Goal: Transaction & Acquisition: Purchase product/service

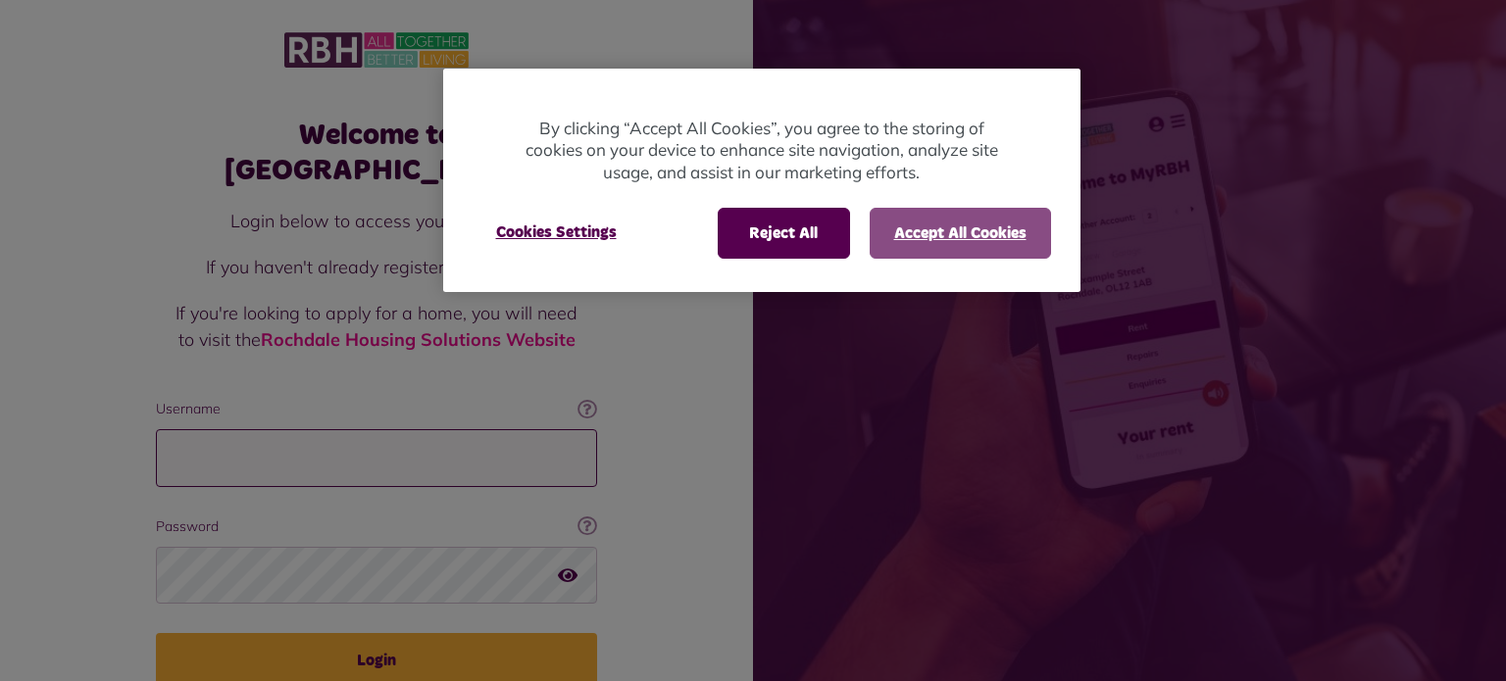
type input "**********"
click at [976, 233] on button "Accept All Cookies" at bounding box center [959, 233] width 181 height 51
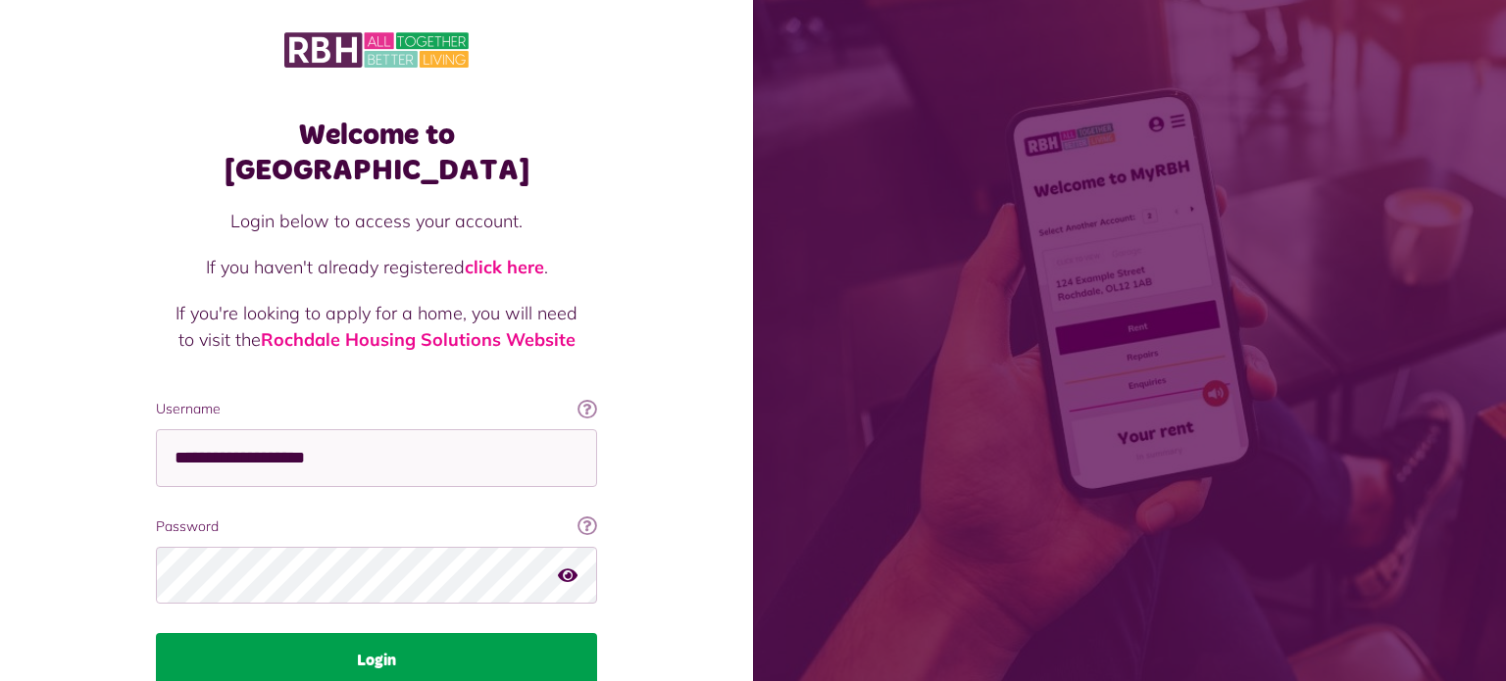
click at [385, 633] on button "Login" at bounding box center [376, 660] width 441 height 55
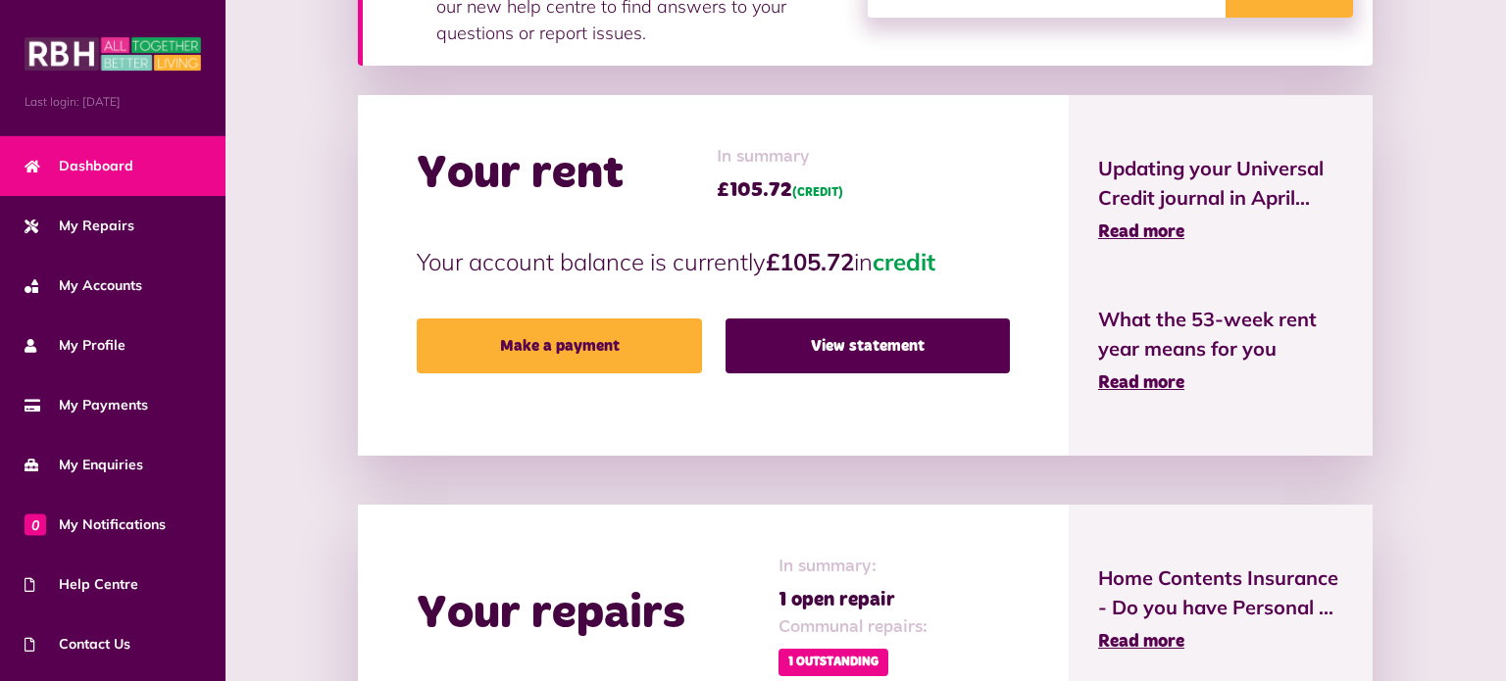
scroll to position [392, 0]
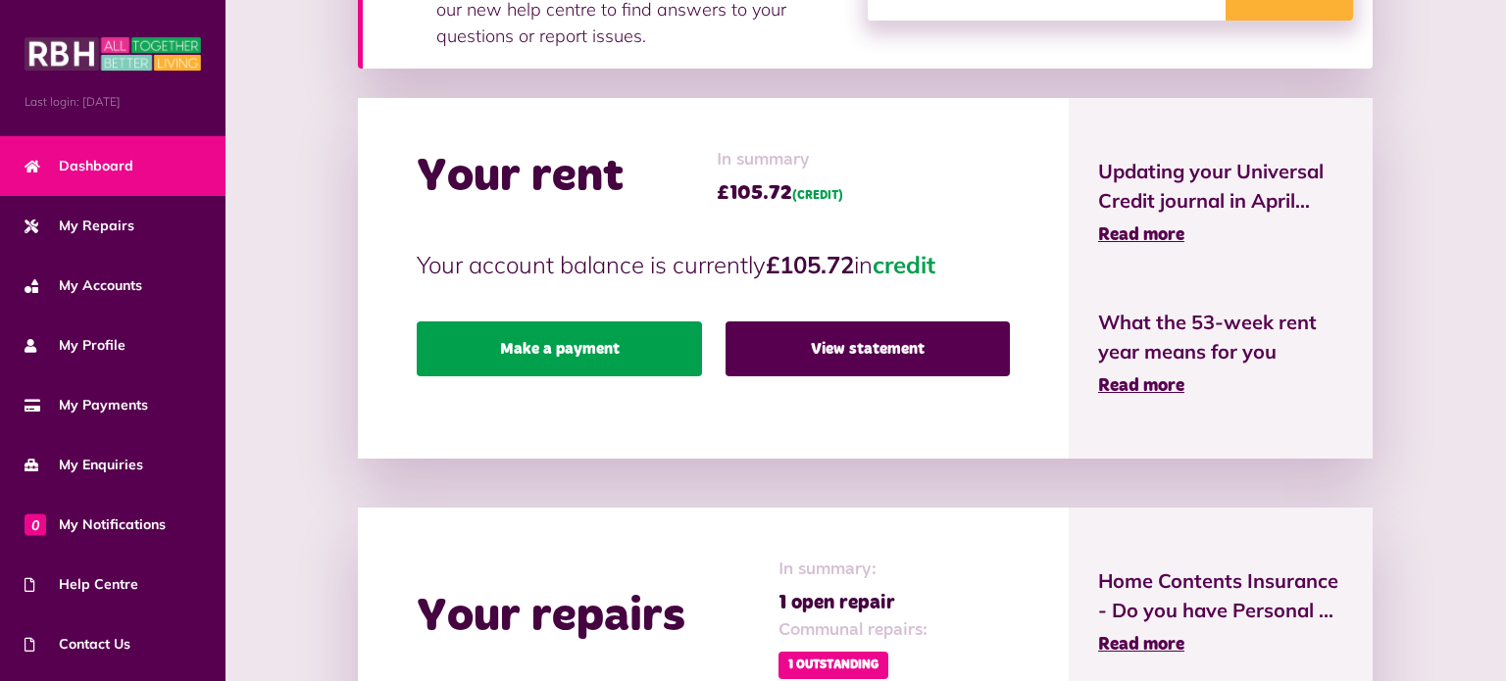
click at [417, 322] on link "Make a payment" at bounding box center [559, 349] width 284 height 55
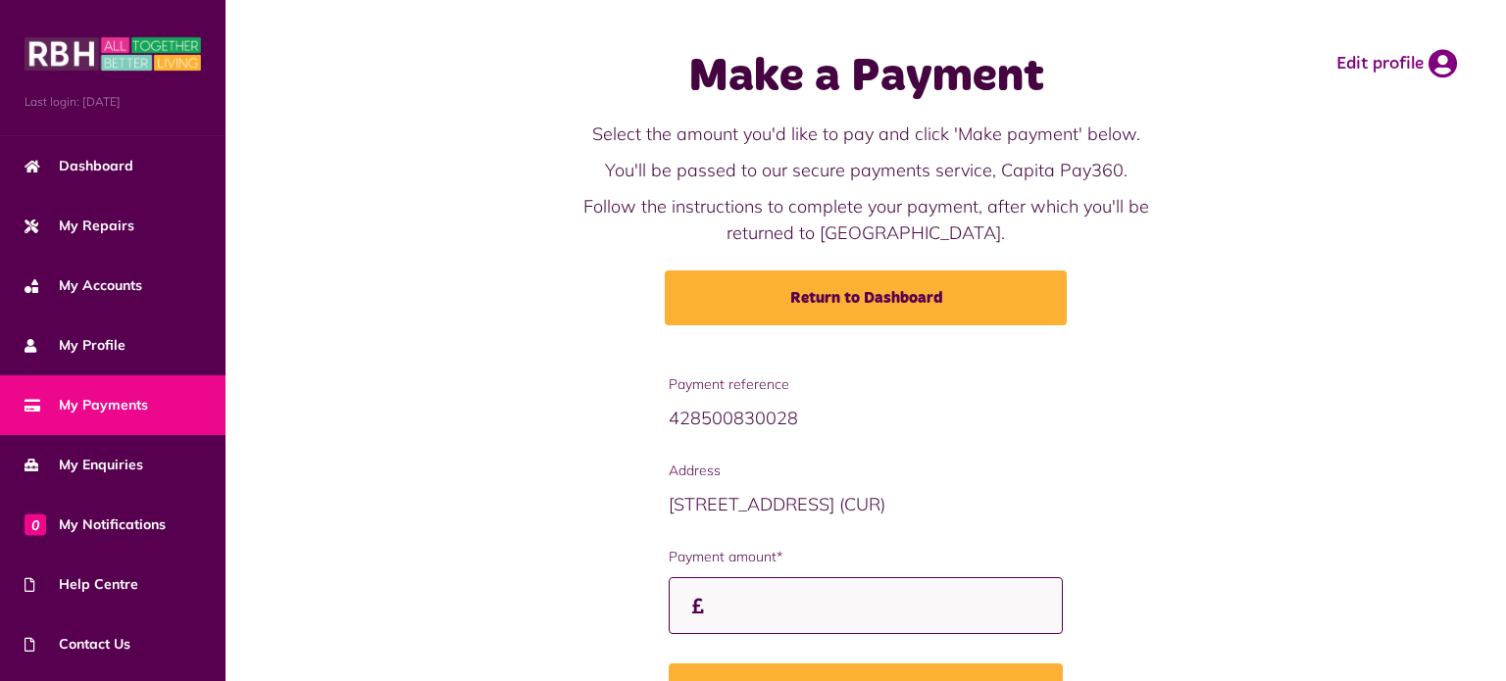
click at [669, 635] on input "Payment amount*" at bounding box center [866, 606] width 394 height 58
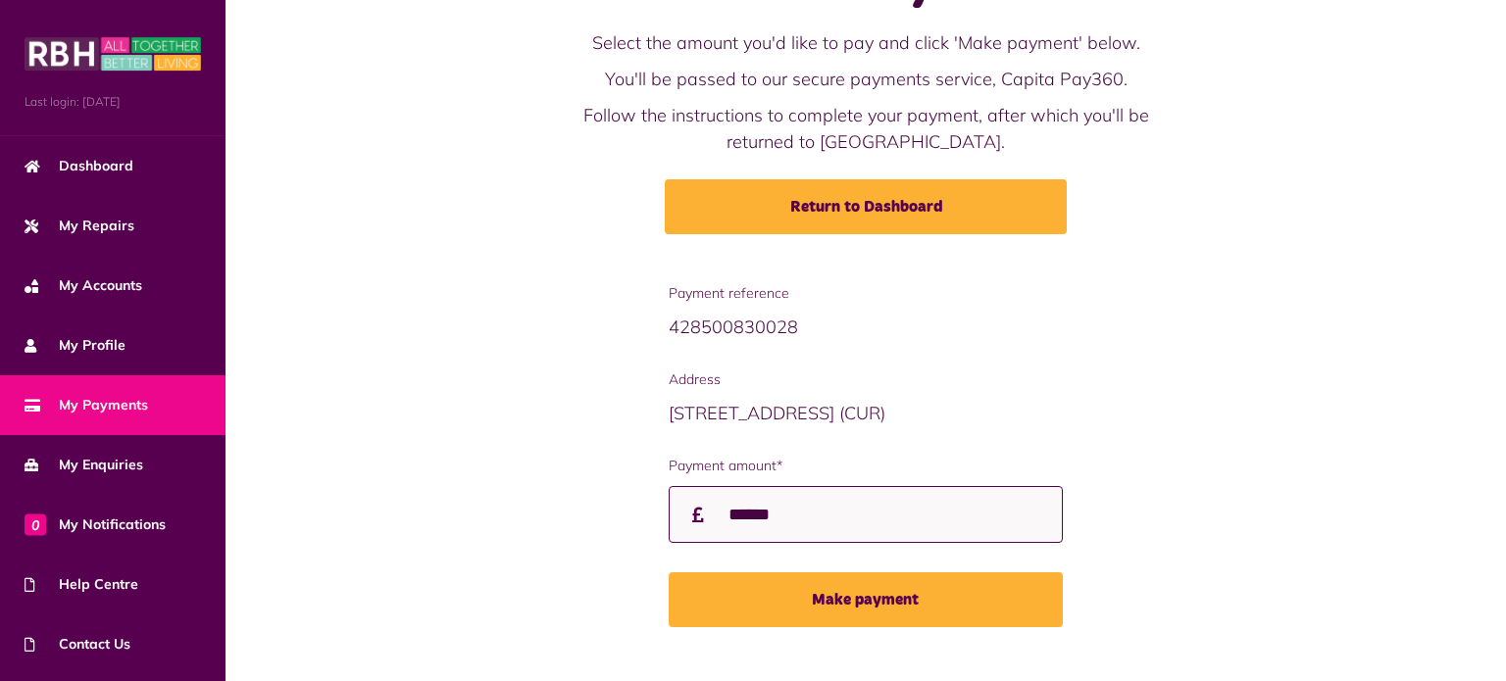
scroll to position [120, 0]
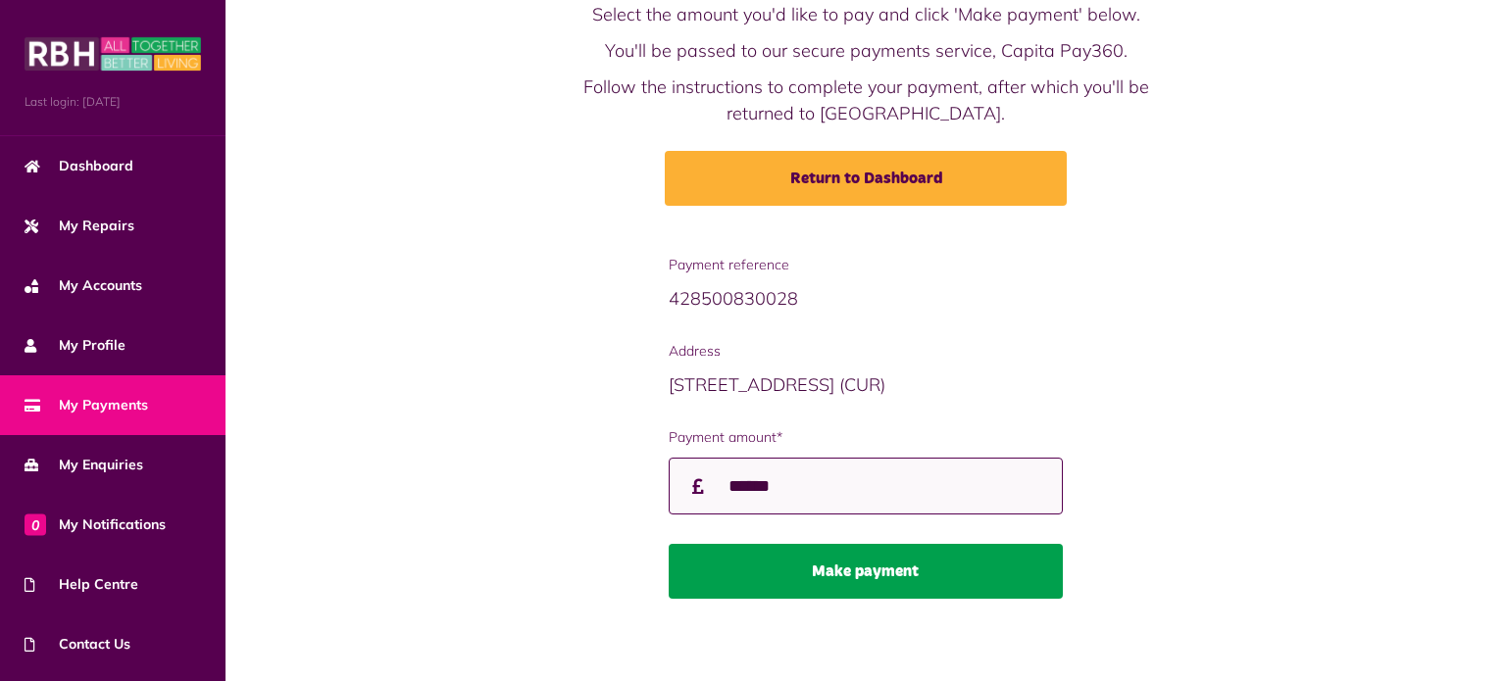
type input "******"
click at [760, 599] on button "Make payment" at bounding box center [866, 571] width 394 height 55
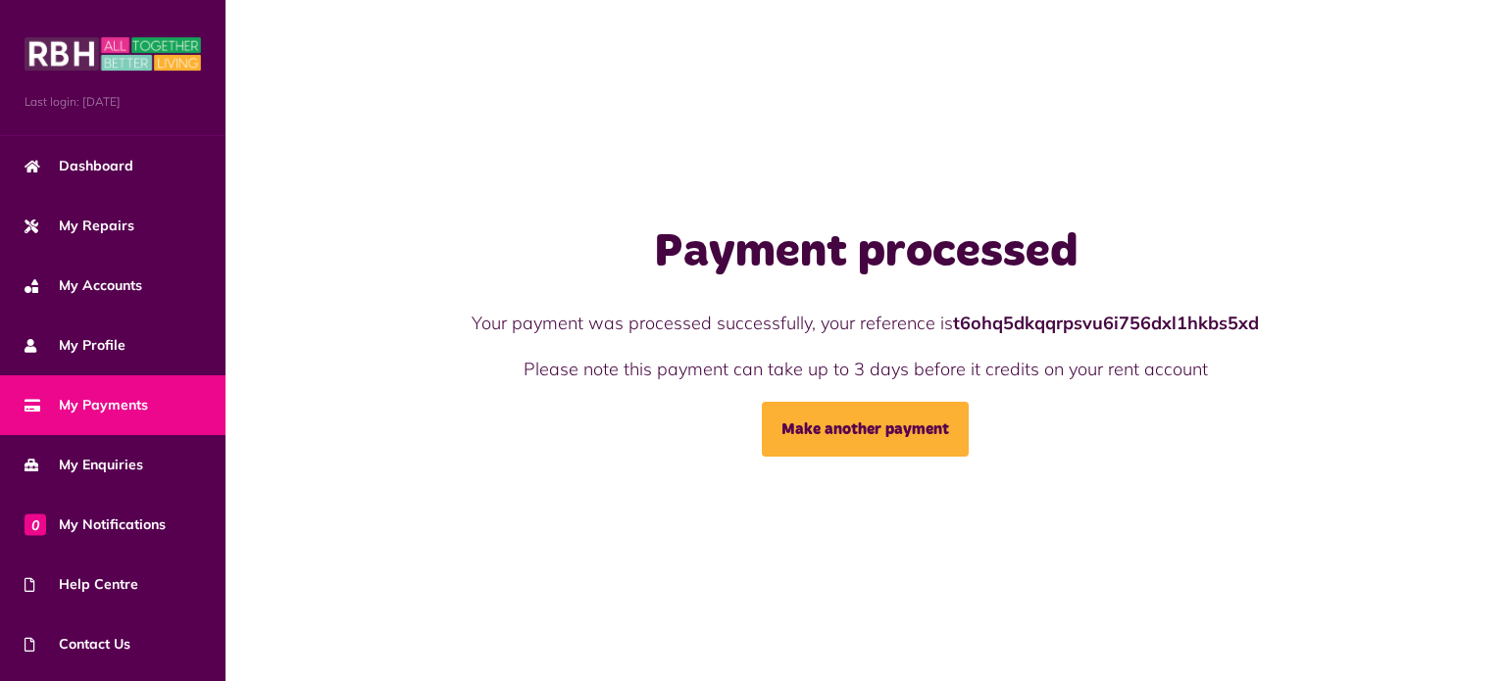
click at [0, 0] on button "Menu" at bounding box center [0, 0] width 0 height 0
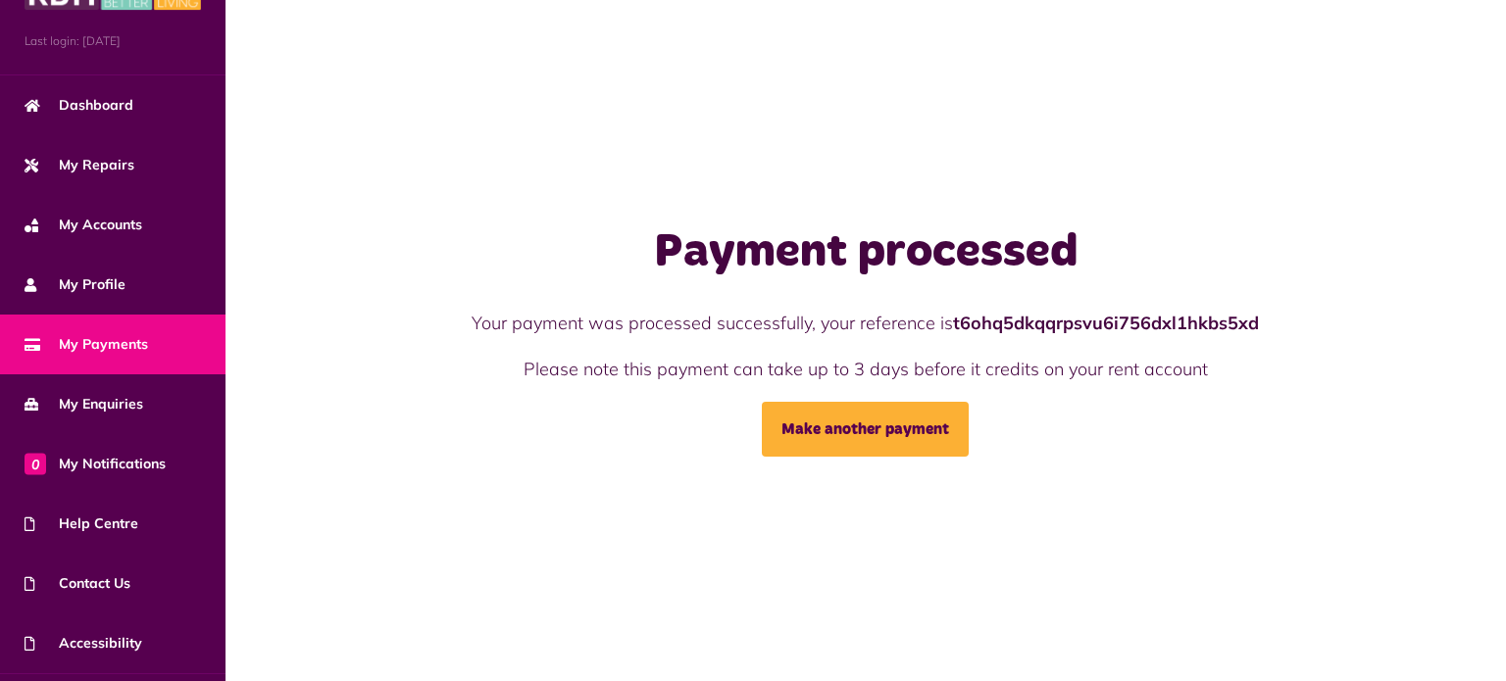
scroll to position [98, 0]
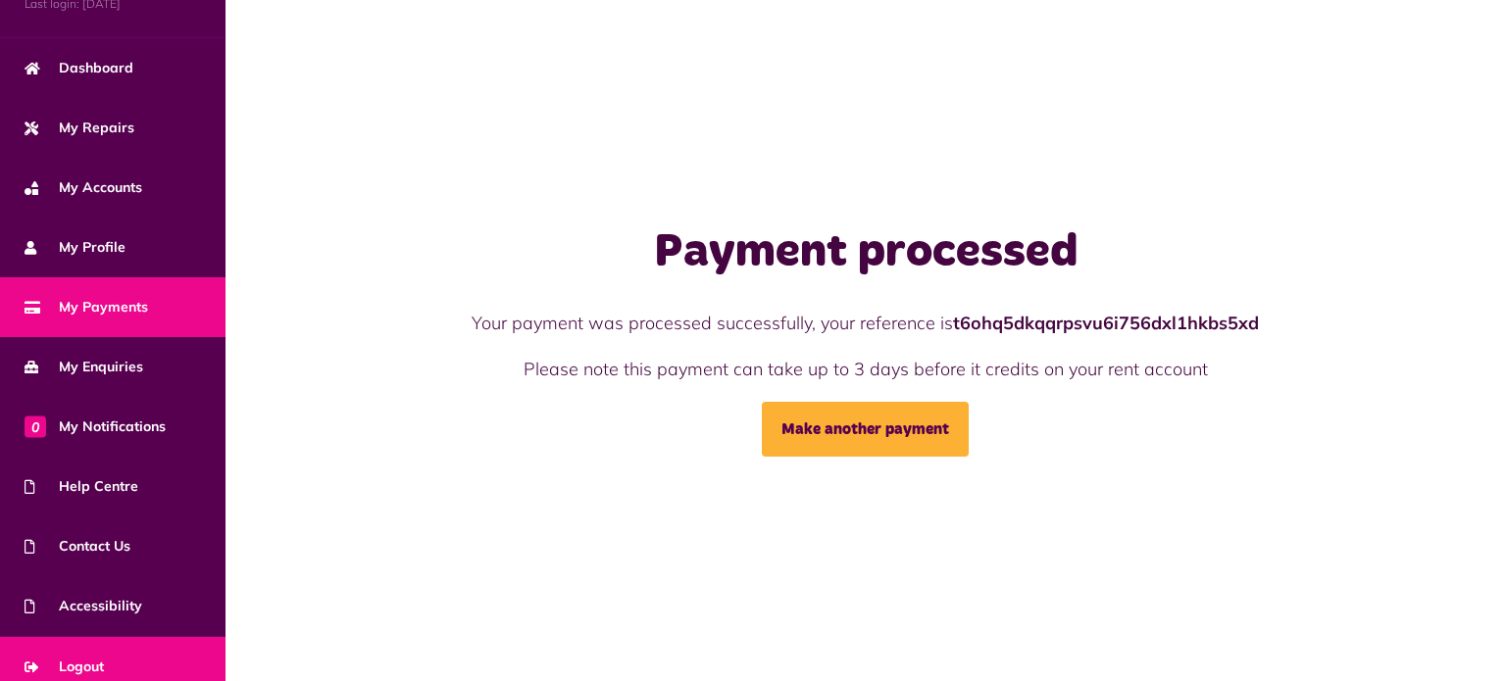
click at [74, 657] on span "Logout" at bounding box center [64, 667] width 79 height 21
